Goal: Transaction & Acquisition: Register for event/course

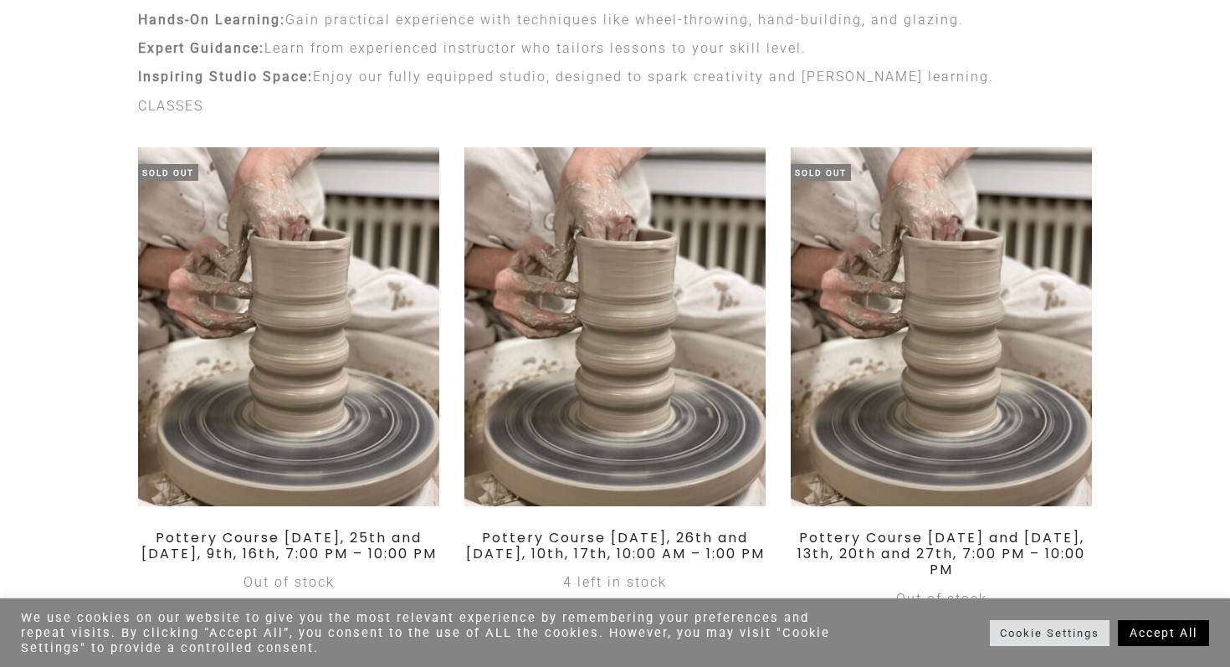
scroll to position [433, 0]
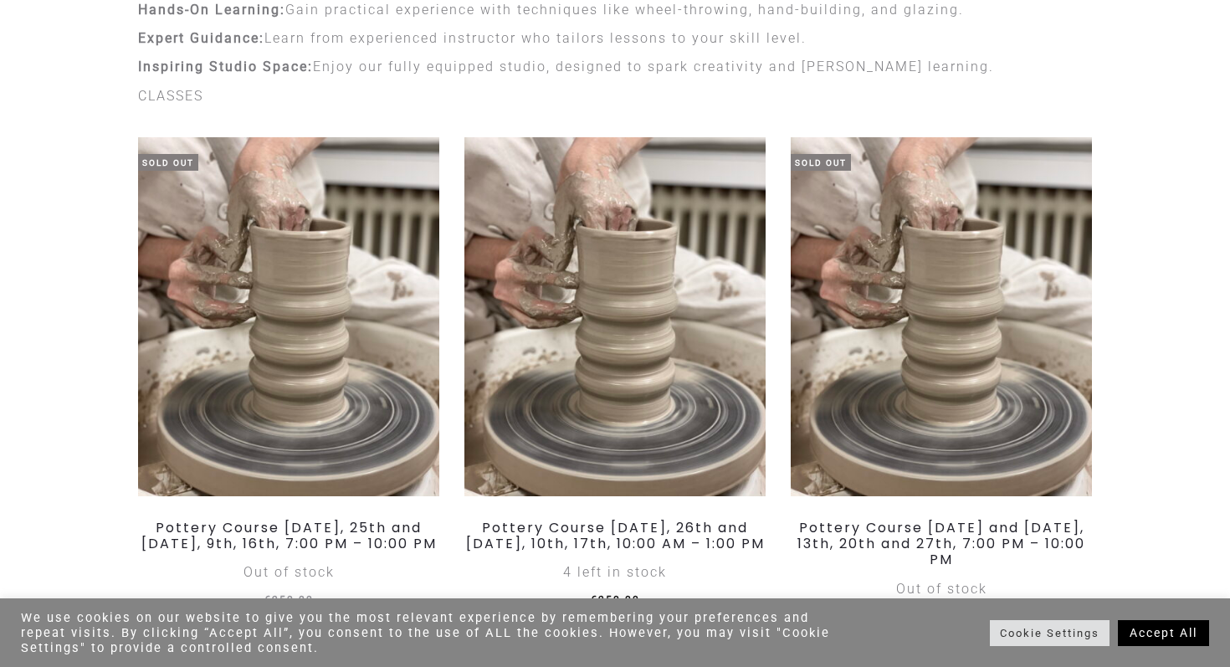
click at [1166, 630] on link "Accept All" at bounding box center [1163, 633] width 91 height 26
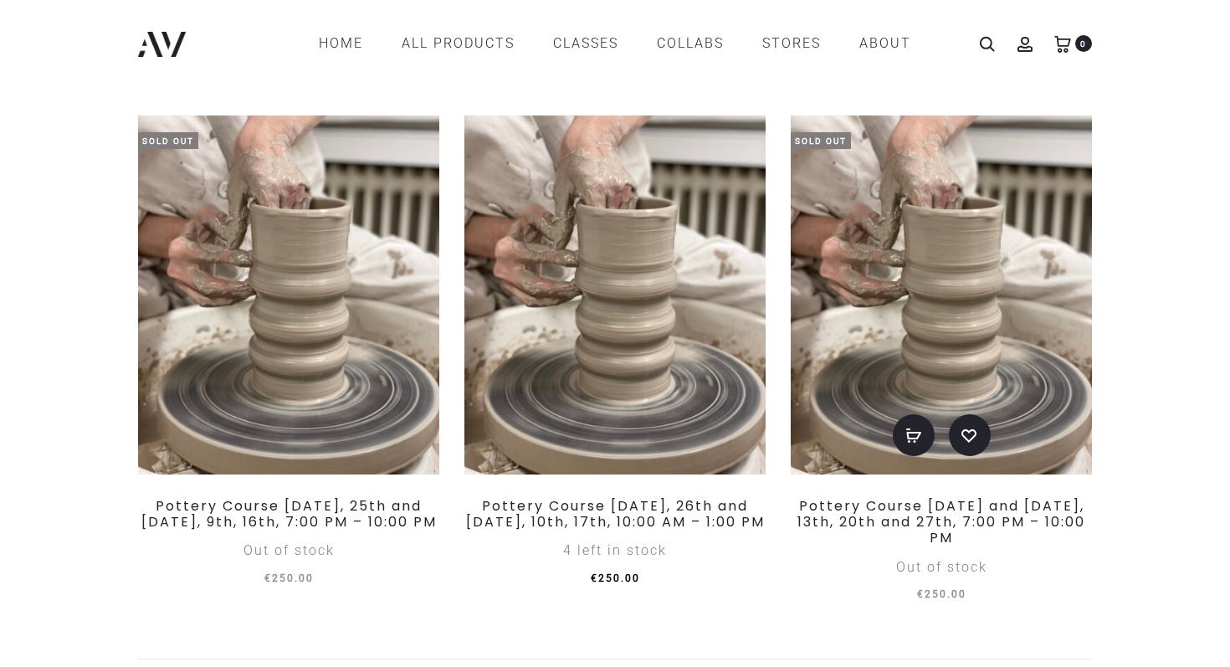
scroll to position [356, 0]
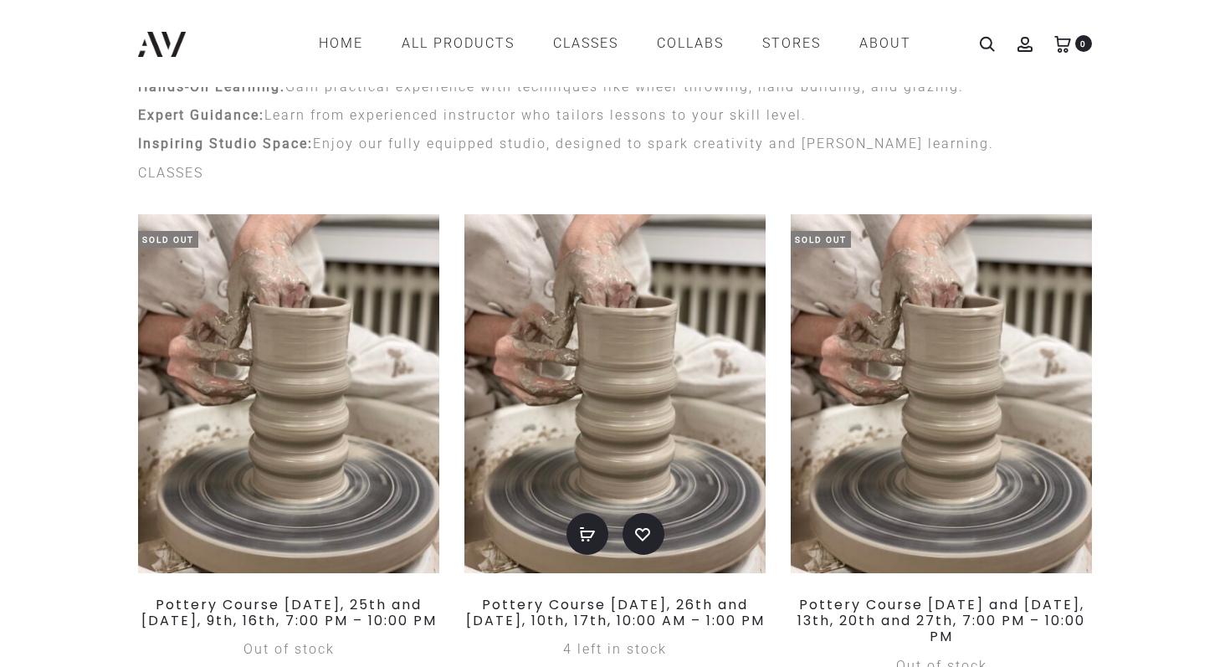
click at [599, 323] on img at bounding box center [615, 393] width 301 height 359
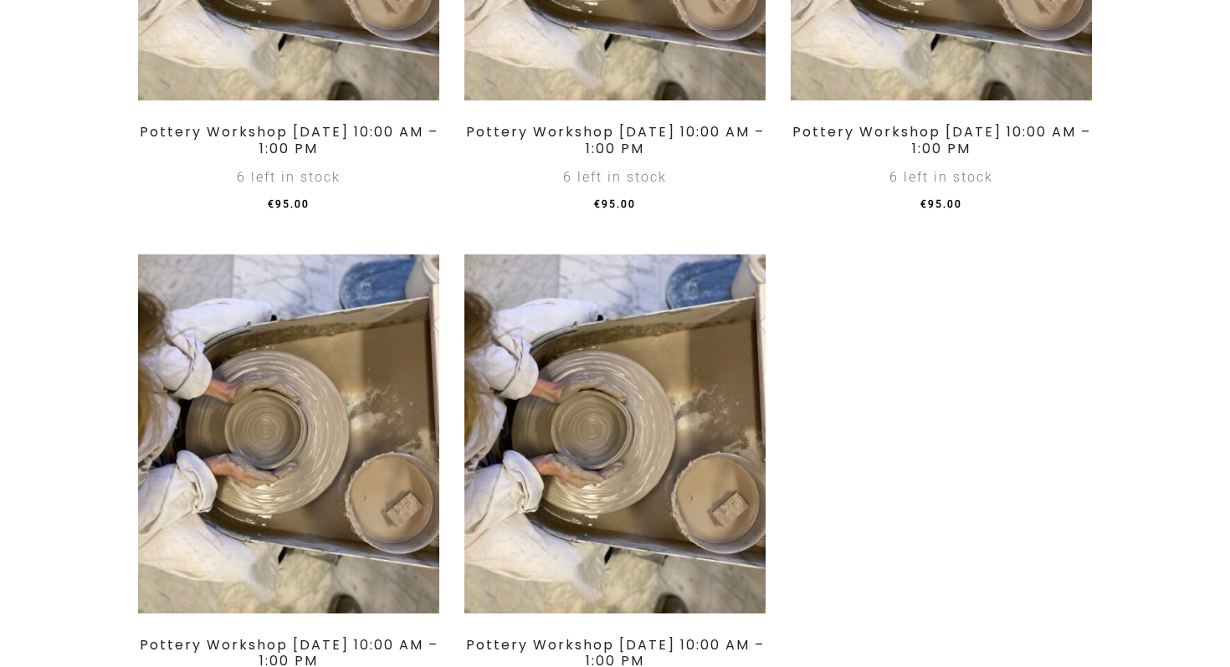
scroll to position [2183, 0]
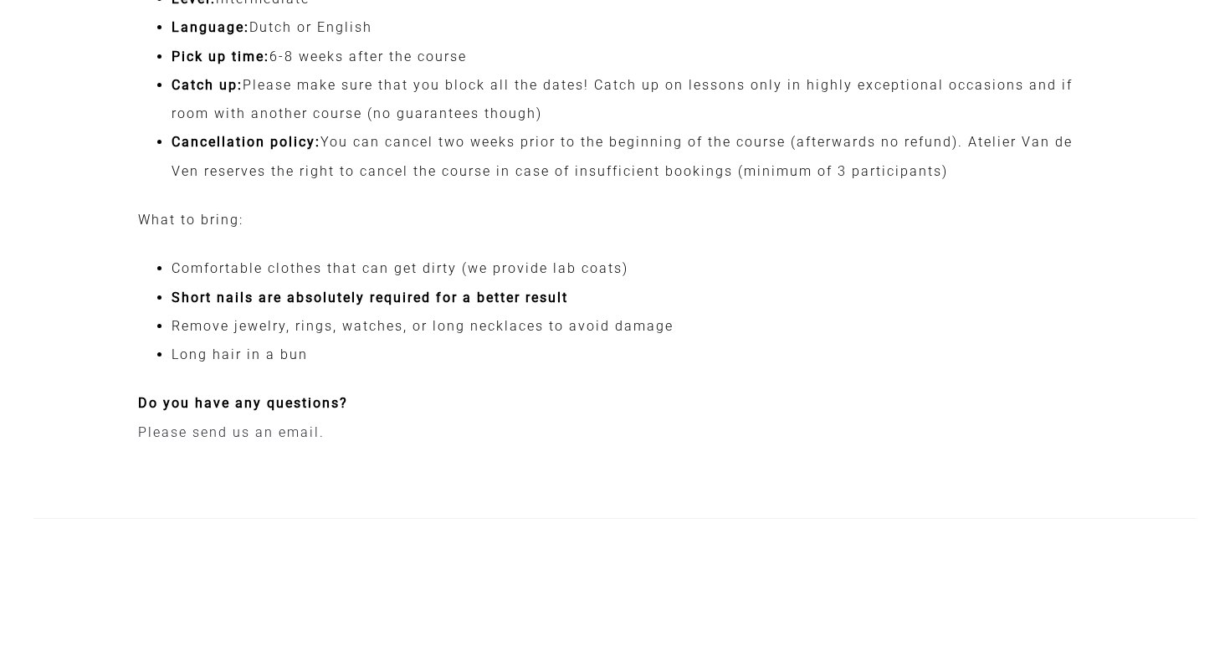
scroll to position [1990, 0]
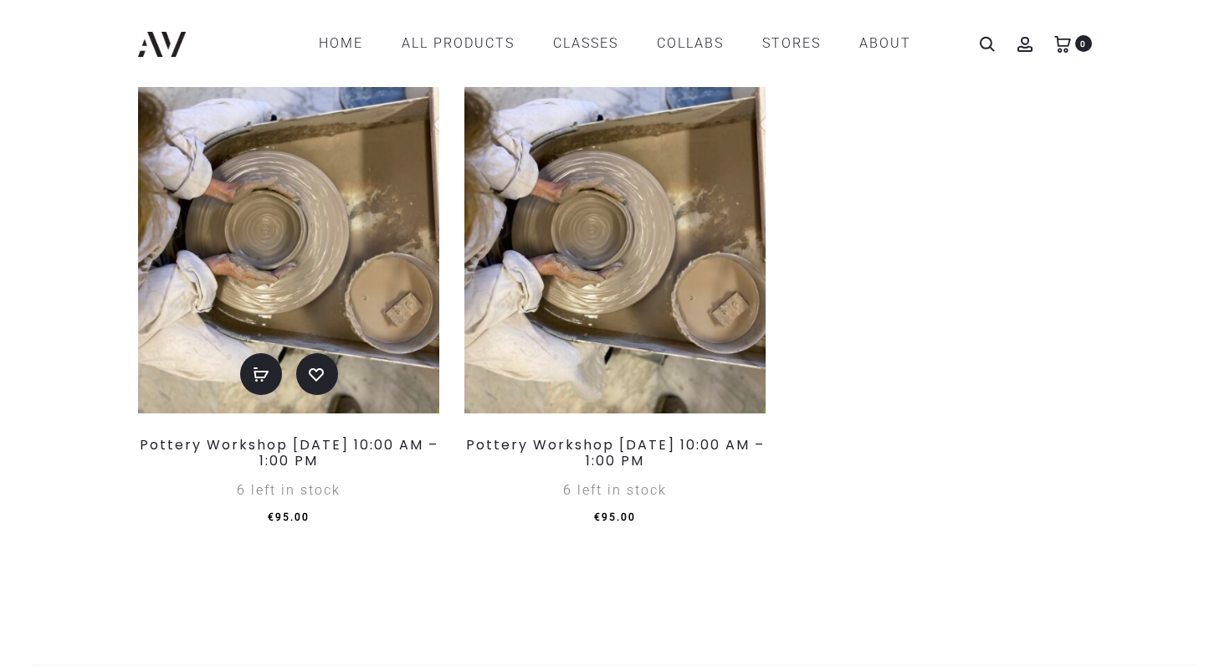
click at [363, 285] on img at bounding box center [288, 233] width 301 height 359
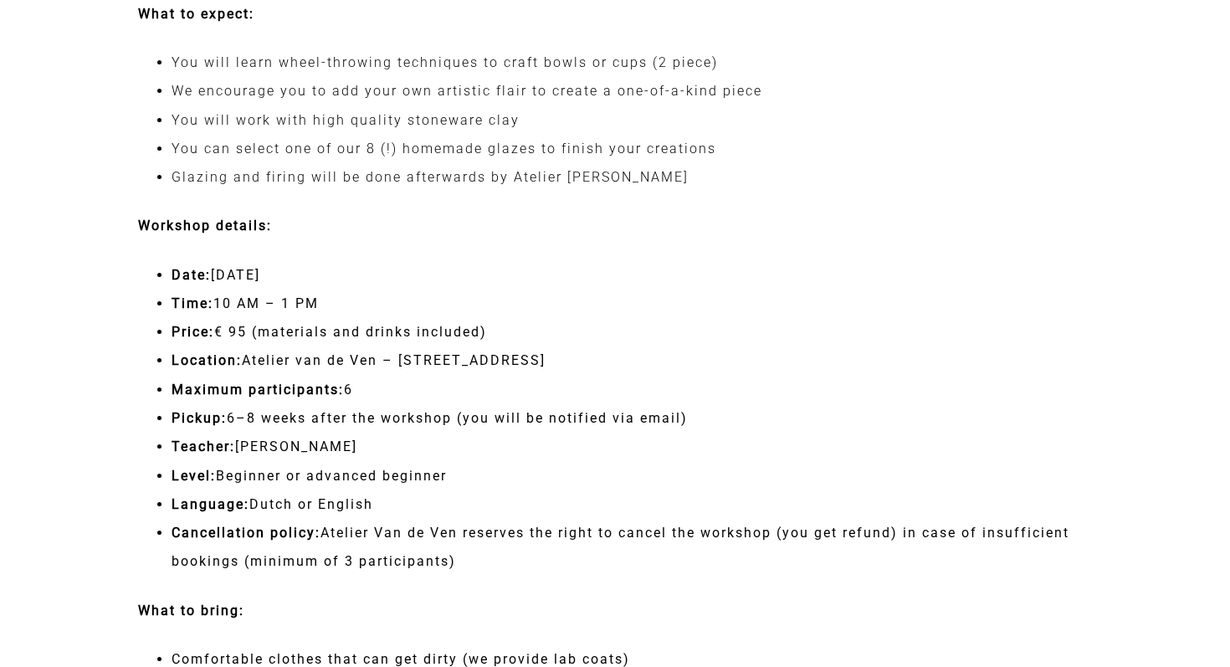
scroll to position [1551, 0]
